Goal: Task Accomplishment & Management: Manage account settings

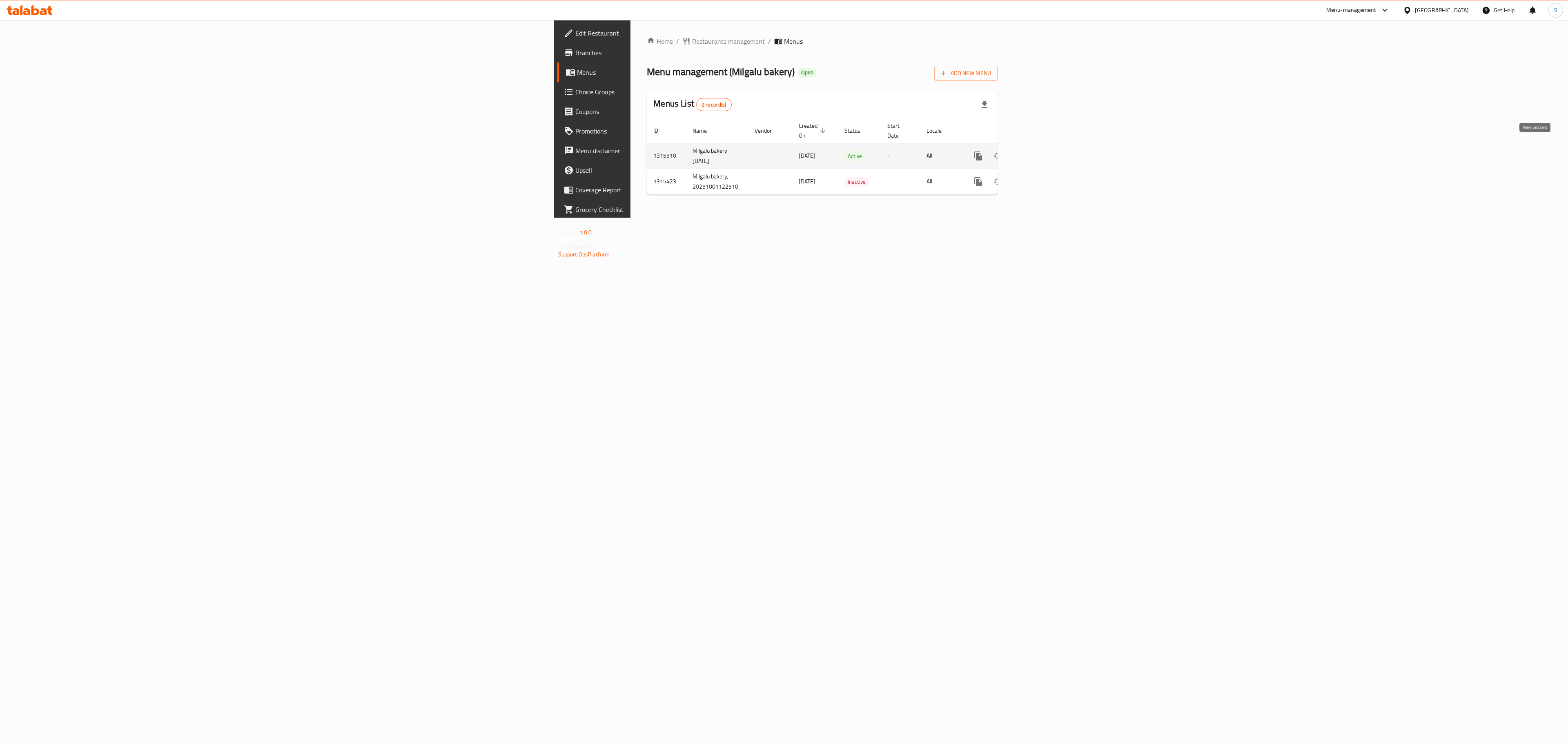
click at [1047, 150] on link "enhanced table" at bounding box center [1037, 156] width 20 height 20
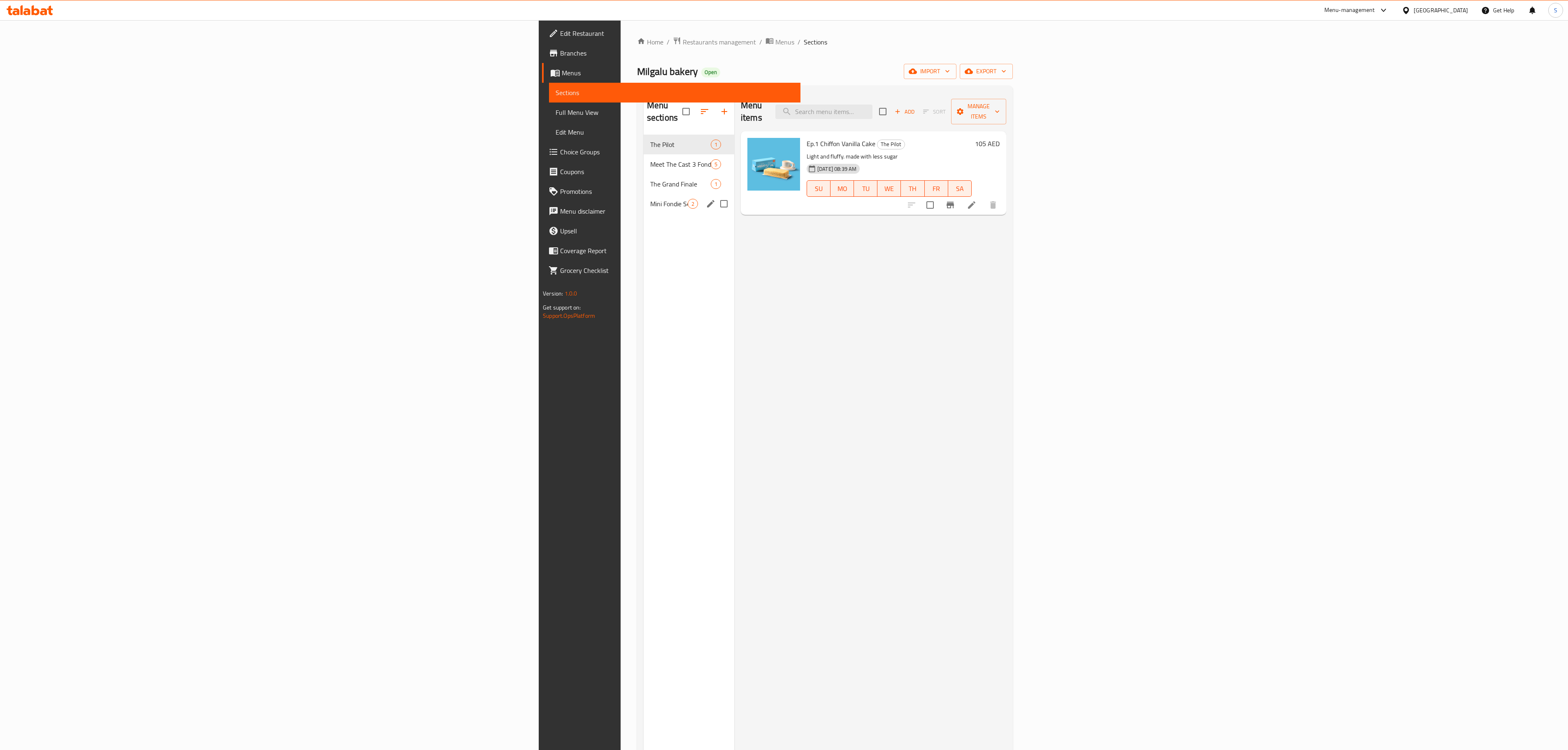
click at [644, 206] on nav "The Pilot 1 Meet The Cast 3 Fondies 5 The Grand Finale 1 Mini Fondie Series 2" at bounding box center [689, 174] width 90 height 85
click at [650, 179] on span "The Grand Finale" at bounding box center [668, 184] width 38 height 10
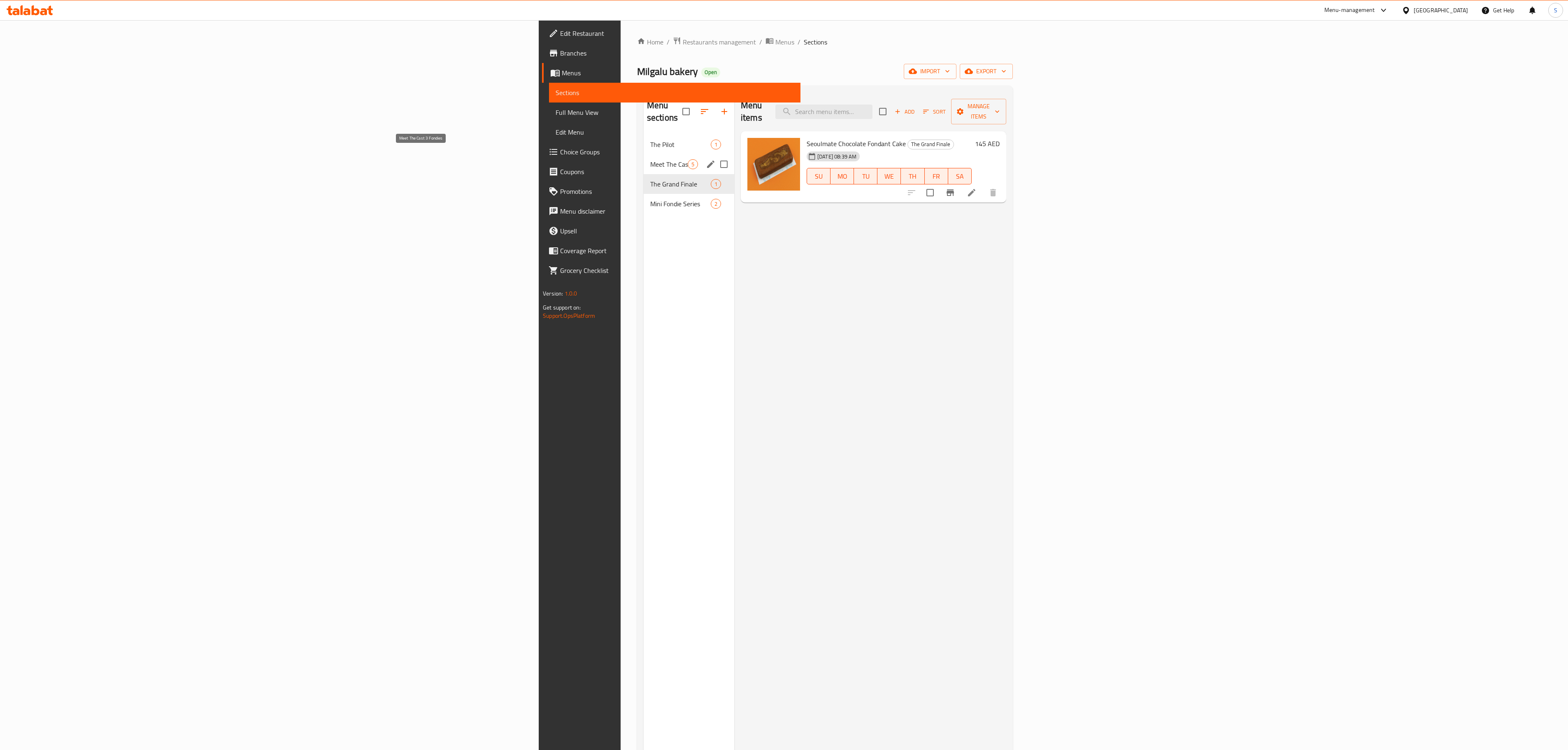
click at [650, 159] on span "Meet The Cast 3 Fondies" at bounding box center [668, 164] width 38 height 10
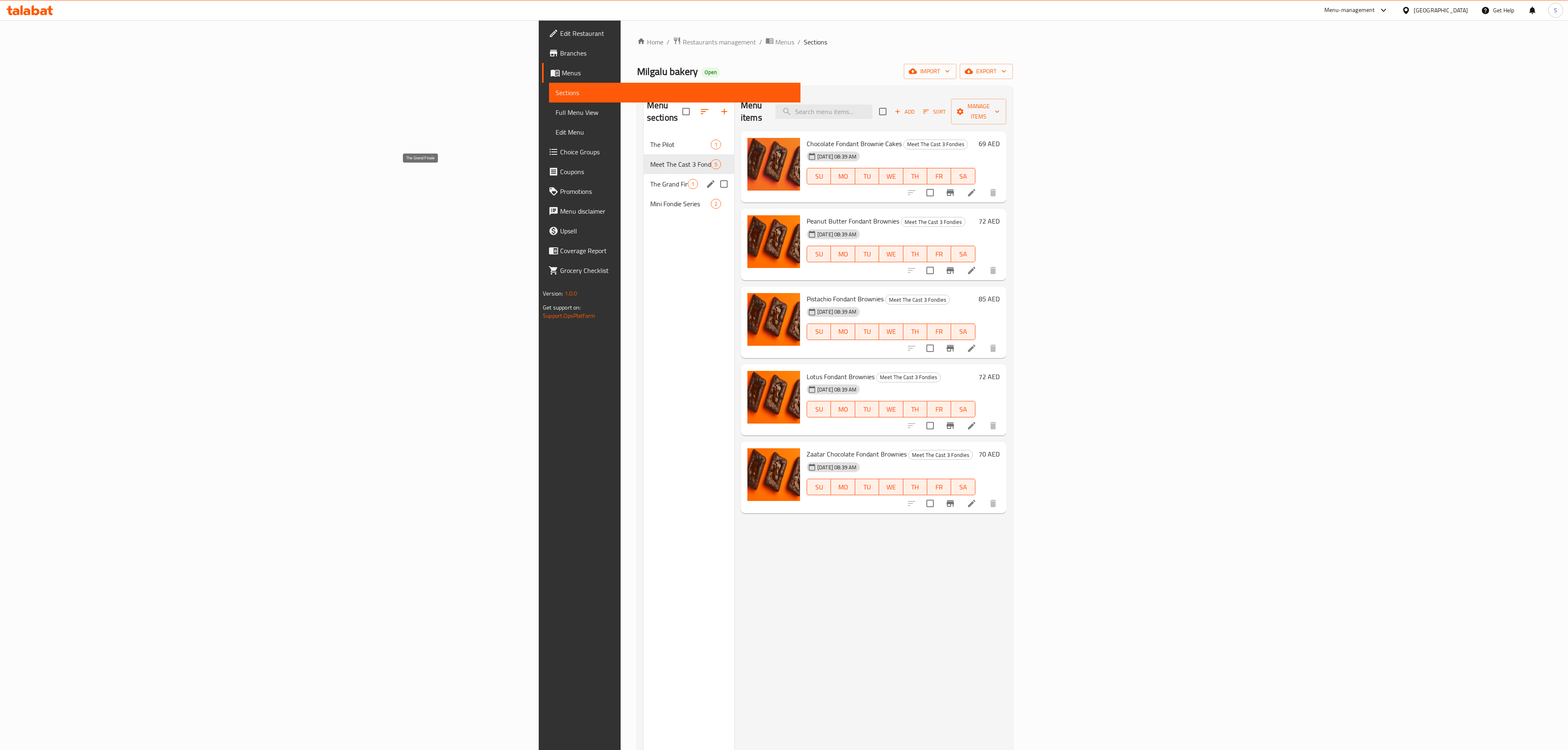
click at [650, 179] on span "The Grand Finale" at bounding box center [668, 184] width 38 height 10
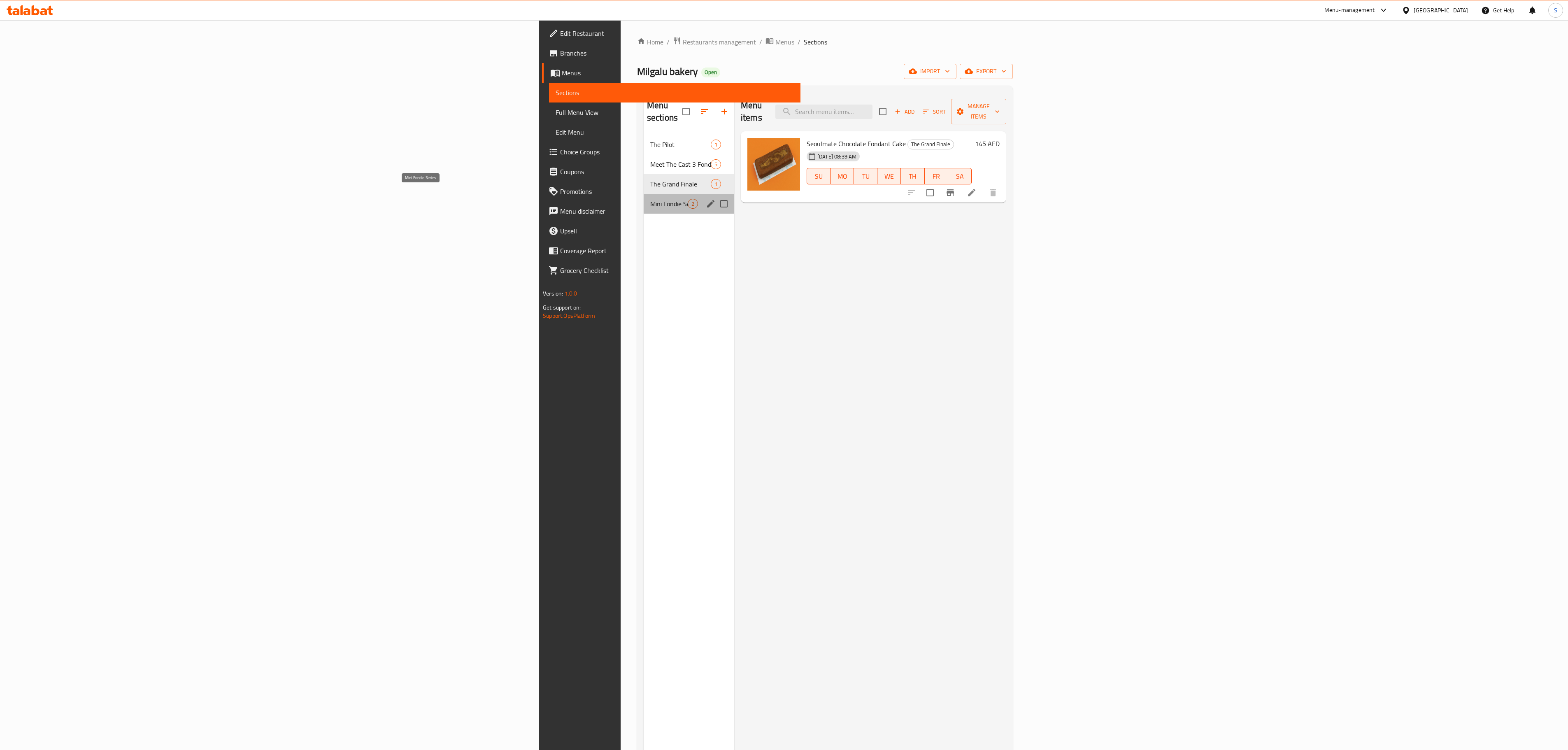
click at [650, 199] on span "Mini Fondie Series" at bounding box center [668, 204] width 38 height 10
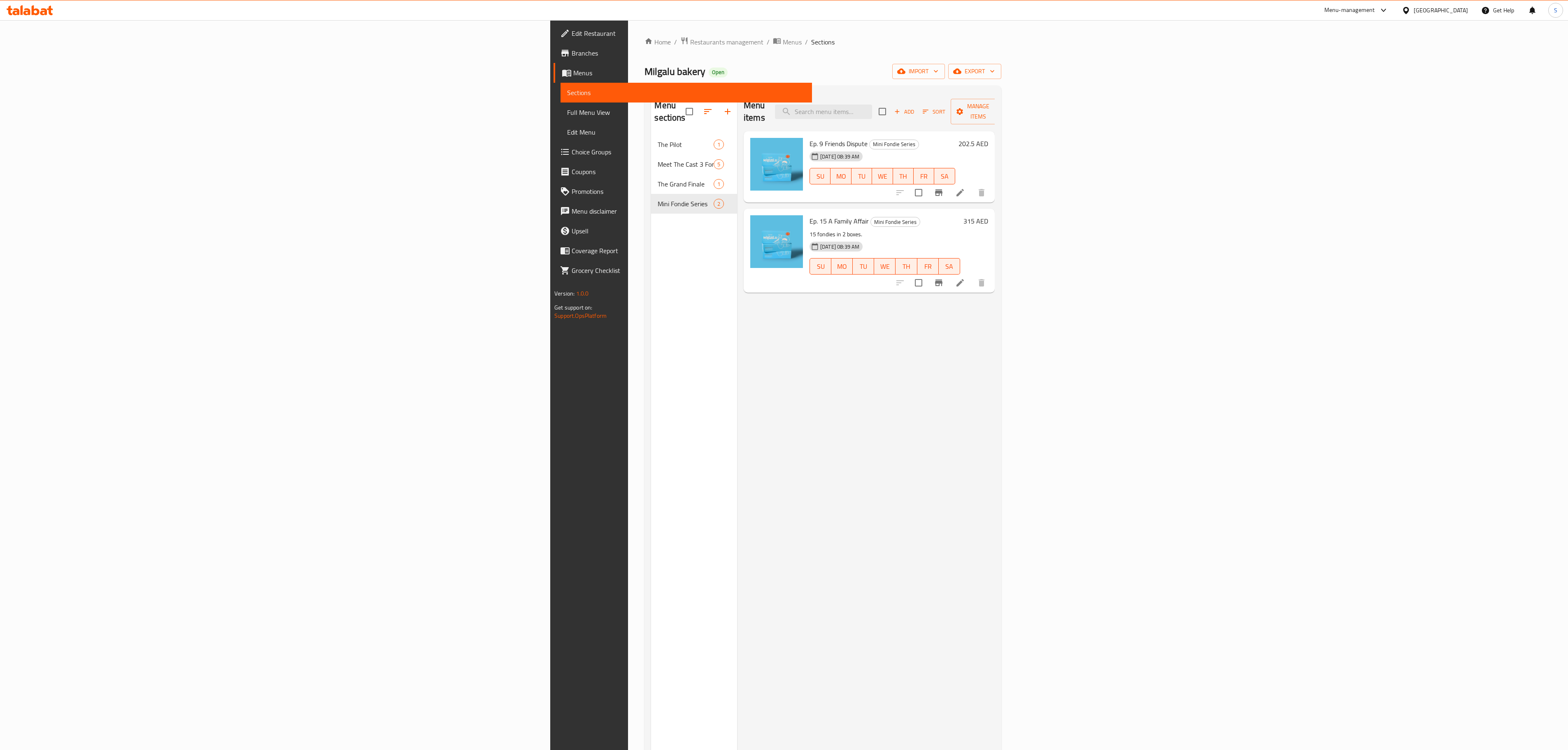
click at [657, 140] on span "The Pilot" at bounding box center [685, 145] width 55 height 10
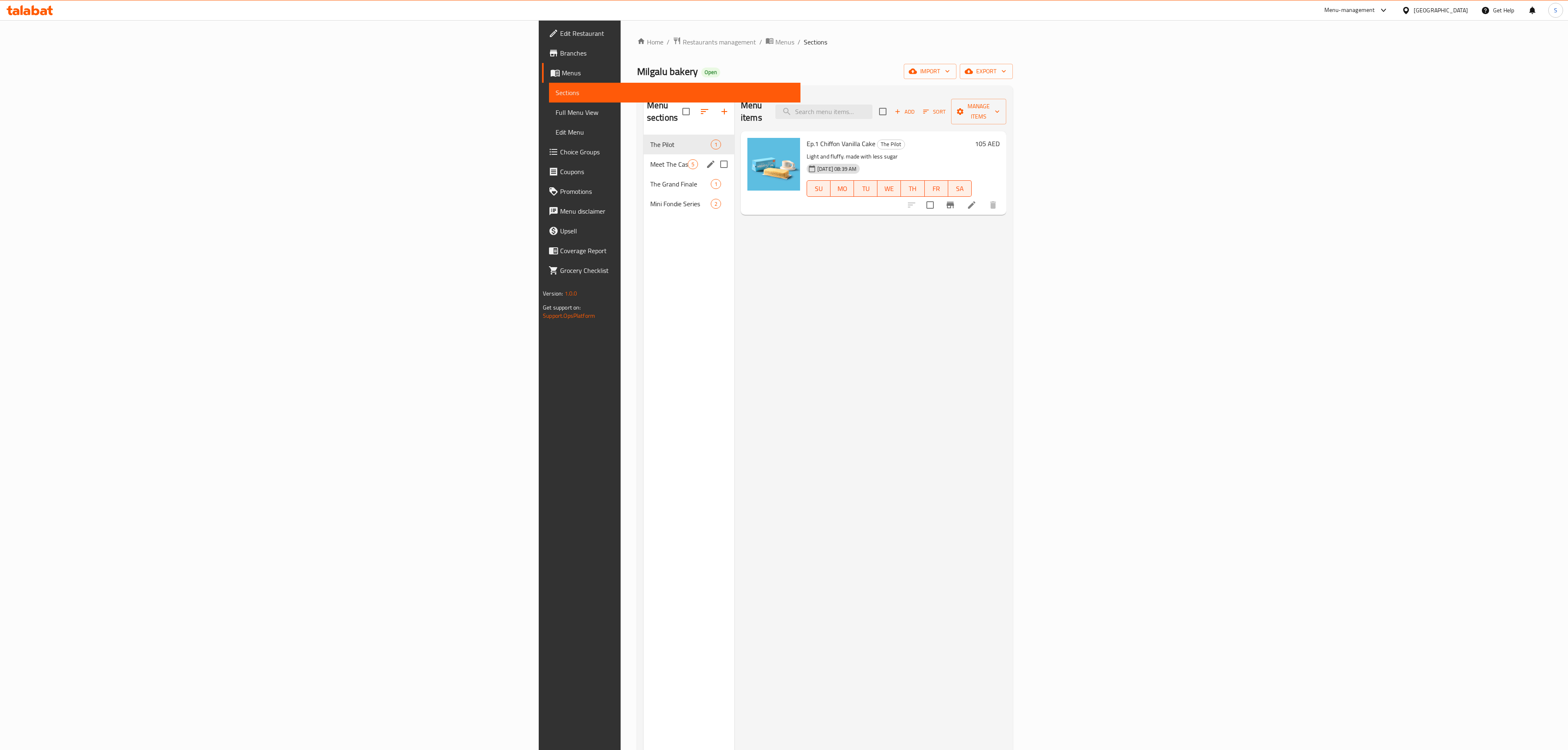
click at [644, 155] on div "Meet The Cast 3 Fondies 5" at bounding box center [689, 165] width 90 height 20
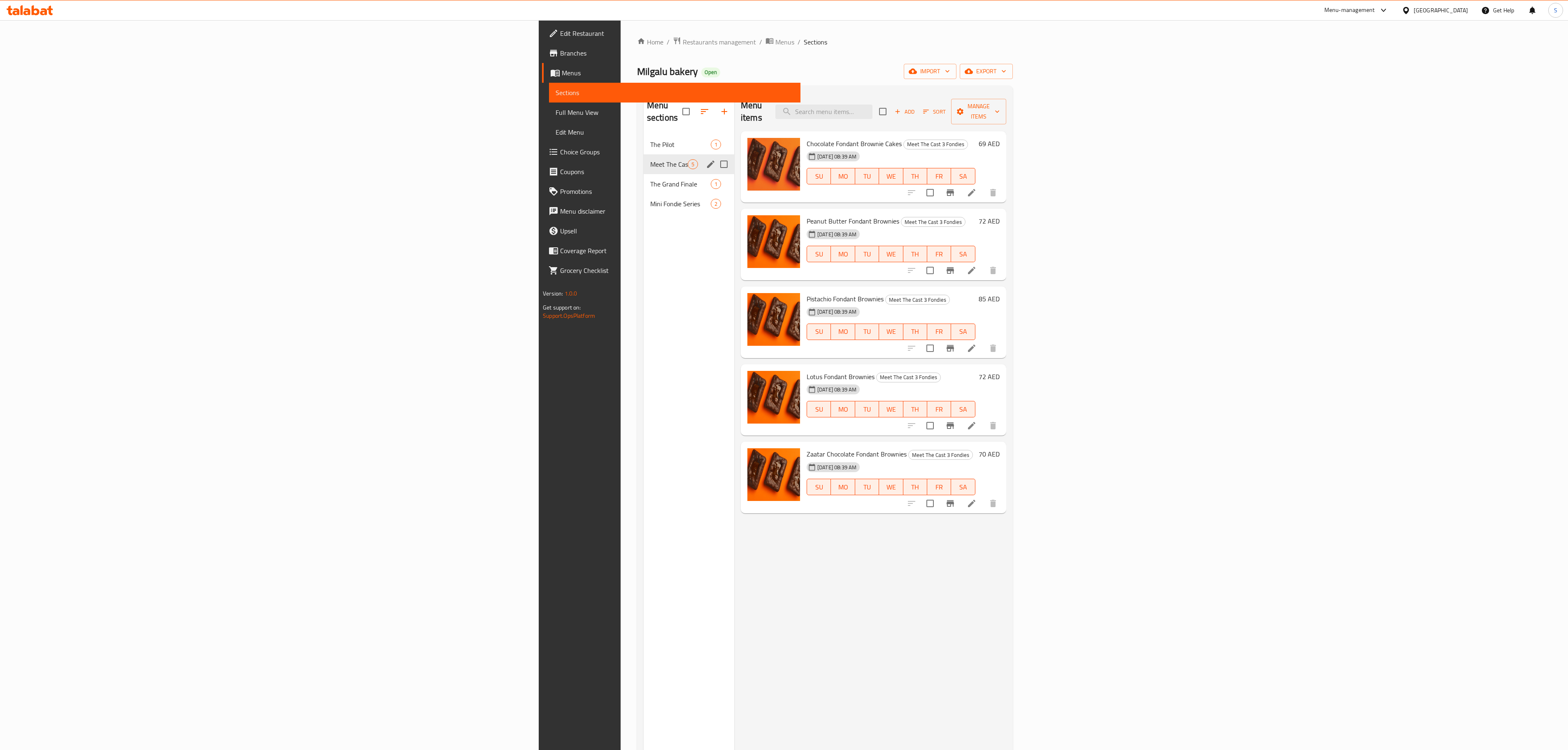
click at [644, 162] on div "Meet The Cast 3 Fondies 5" at bounding box center [689, 165] width 90 height 20
click at [650, 199] on span "Mini Fondie Series" at bounding box center [680, 204] width 60 height 10
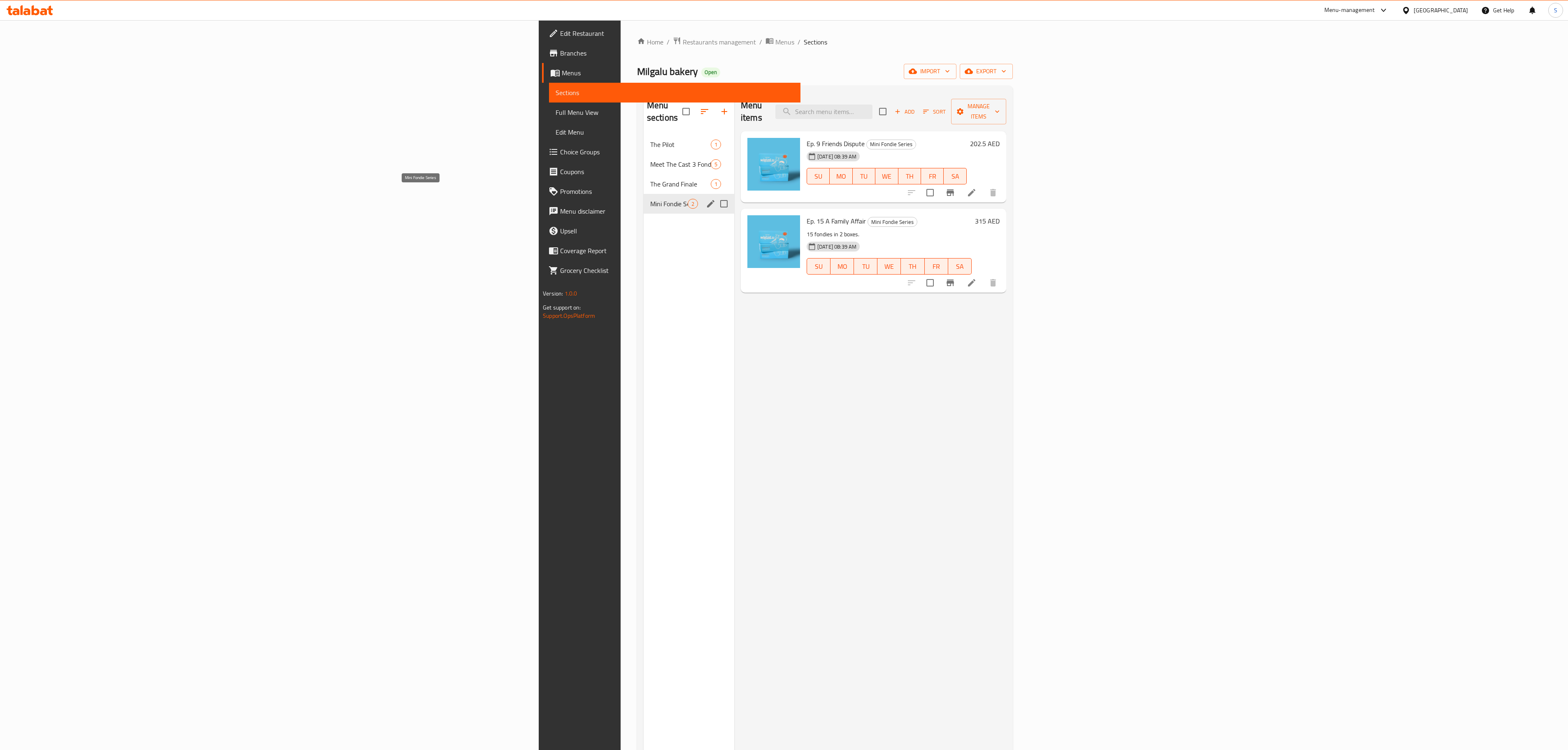
click at [650, 199] on span "Mini Fondie Series" at bounding box center [668, 204] width 38 height 10
click at [644, 155] on div "Meet The Cast 3 Fondies 5" at bounding box center [689, 165] width 90 height 20
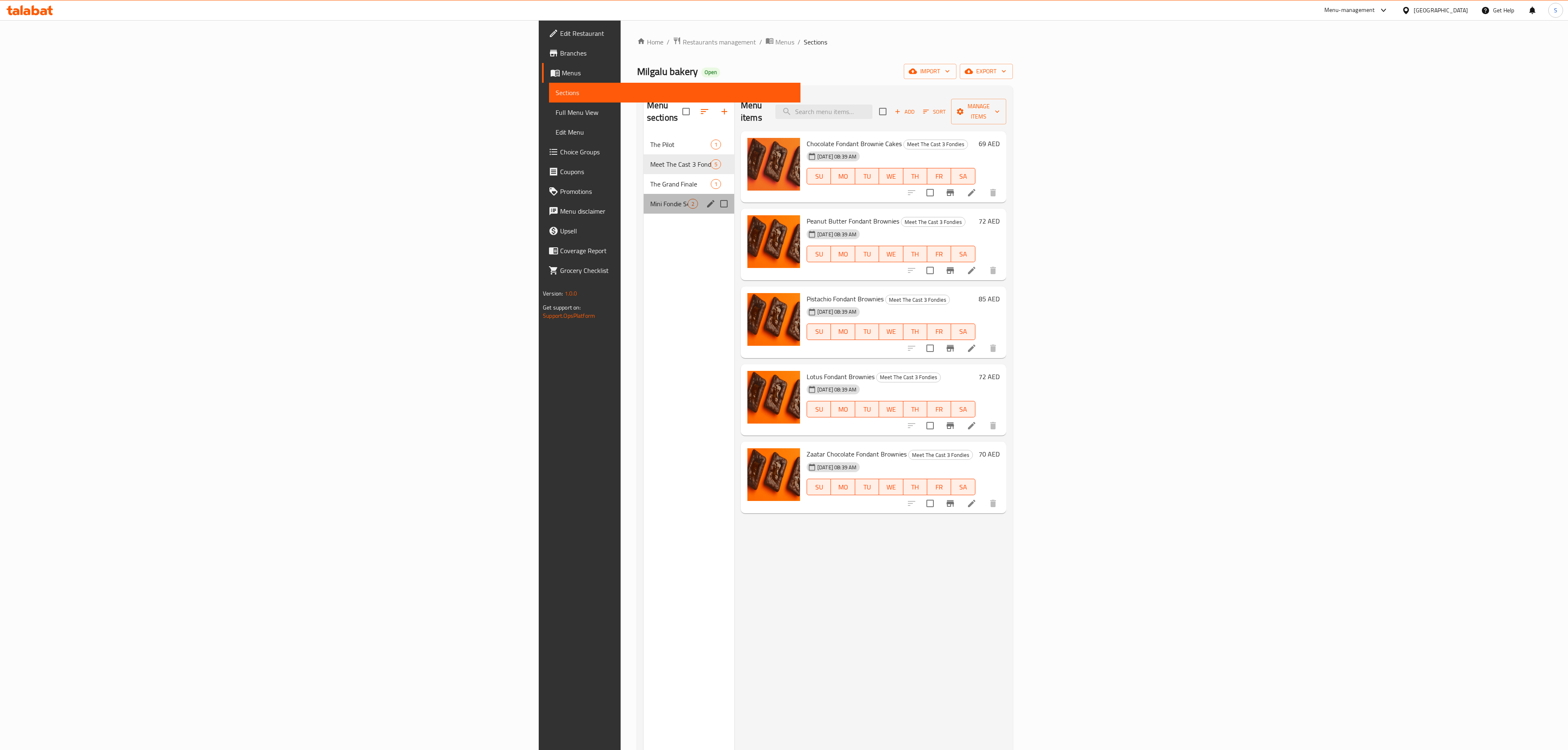
click at [644, 194] on div "Mini Fondie Series 2" at bounding box center [689, 204] width 90 height 20
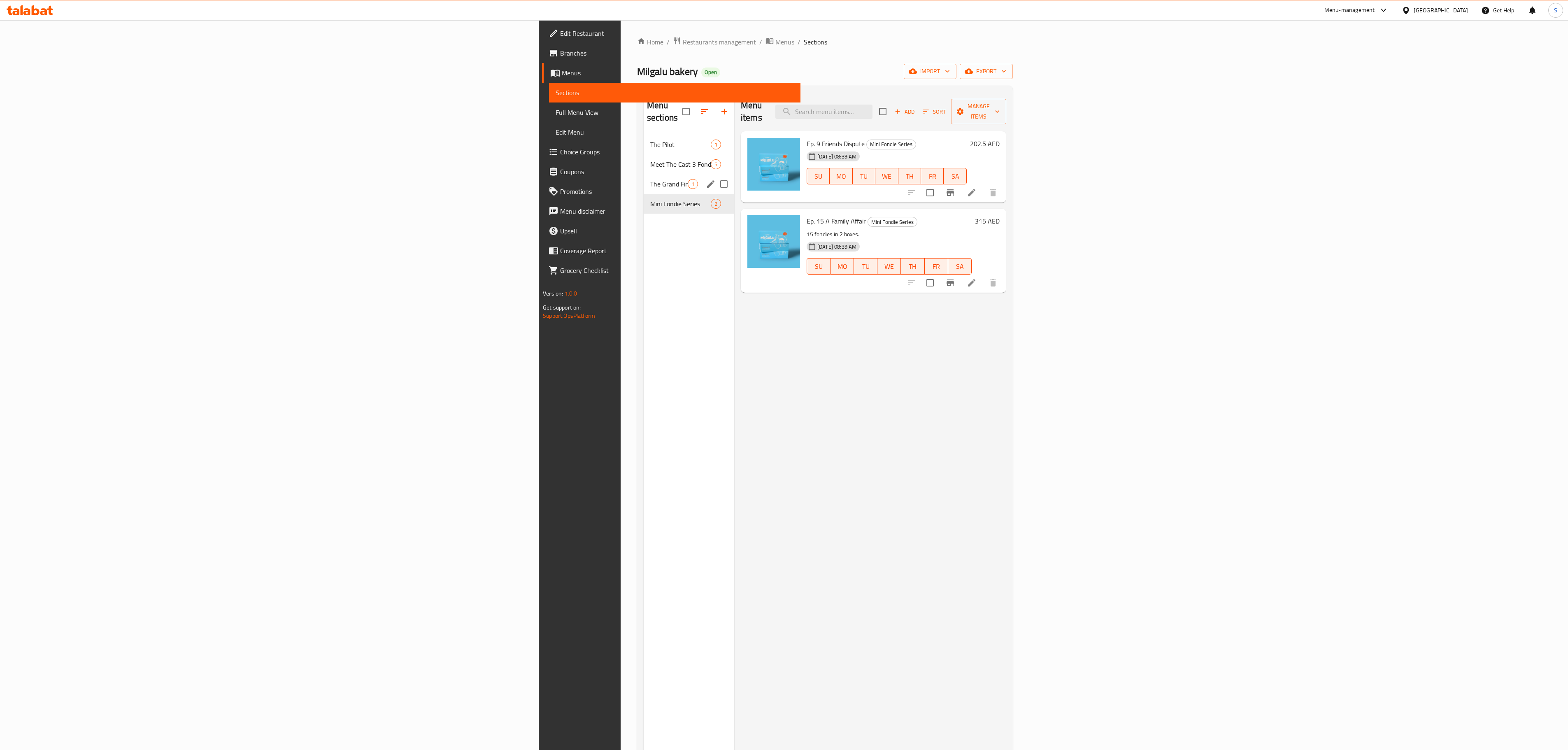
click at [650, 179] on span "The Grand Finale" at bounding box center [668, 184] width 38 height 10
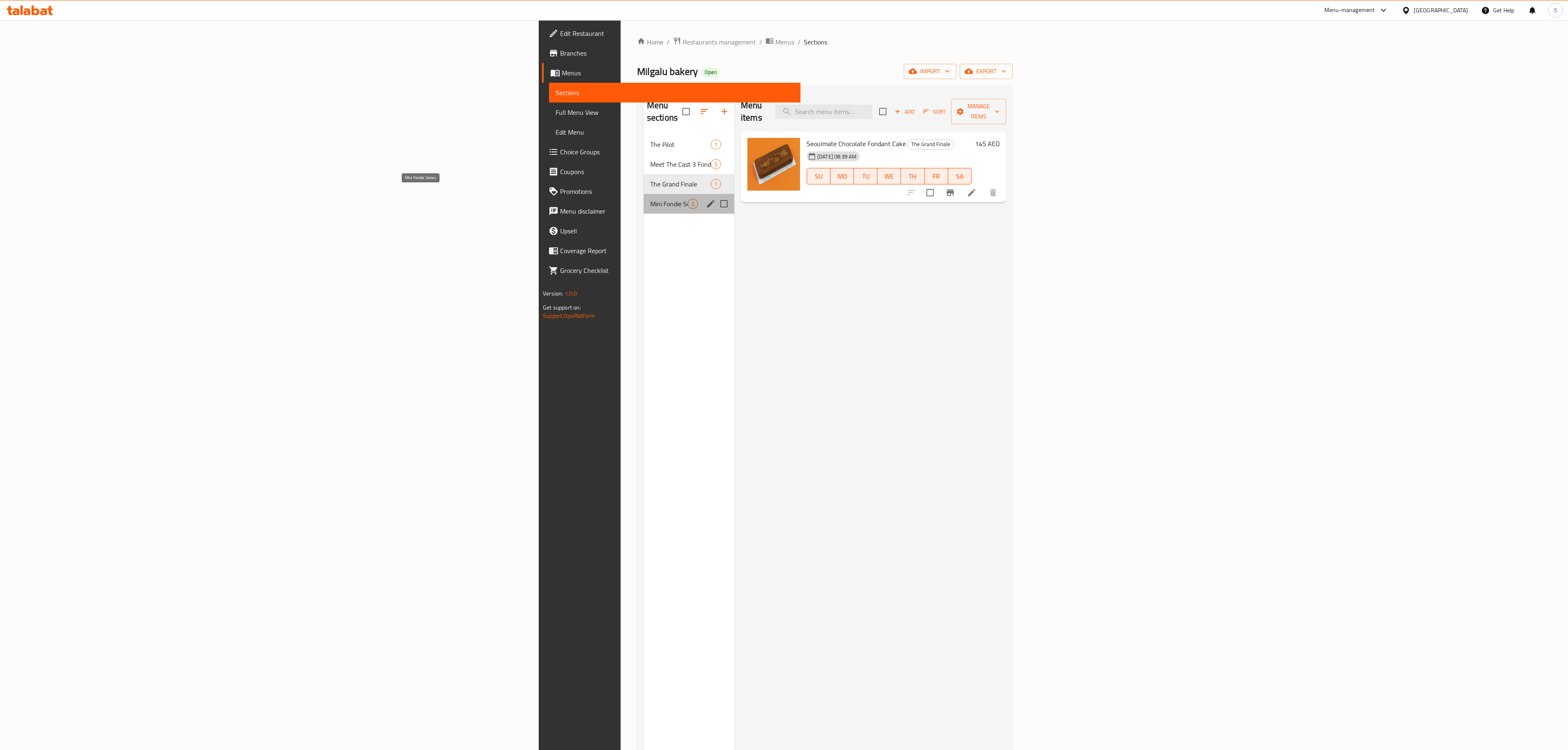
click at [650, 199] on span "Mini Fondie Series" at bounding box center [668, 204] width 38 height 10
